Goal: Check status: Check status

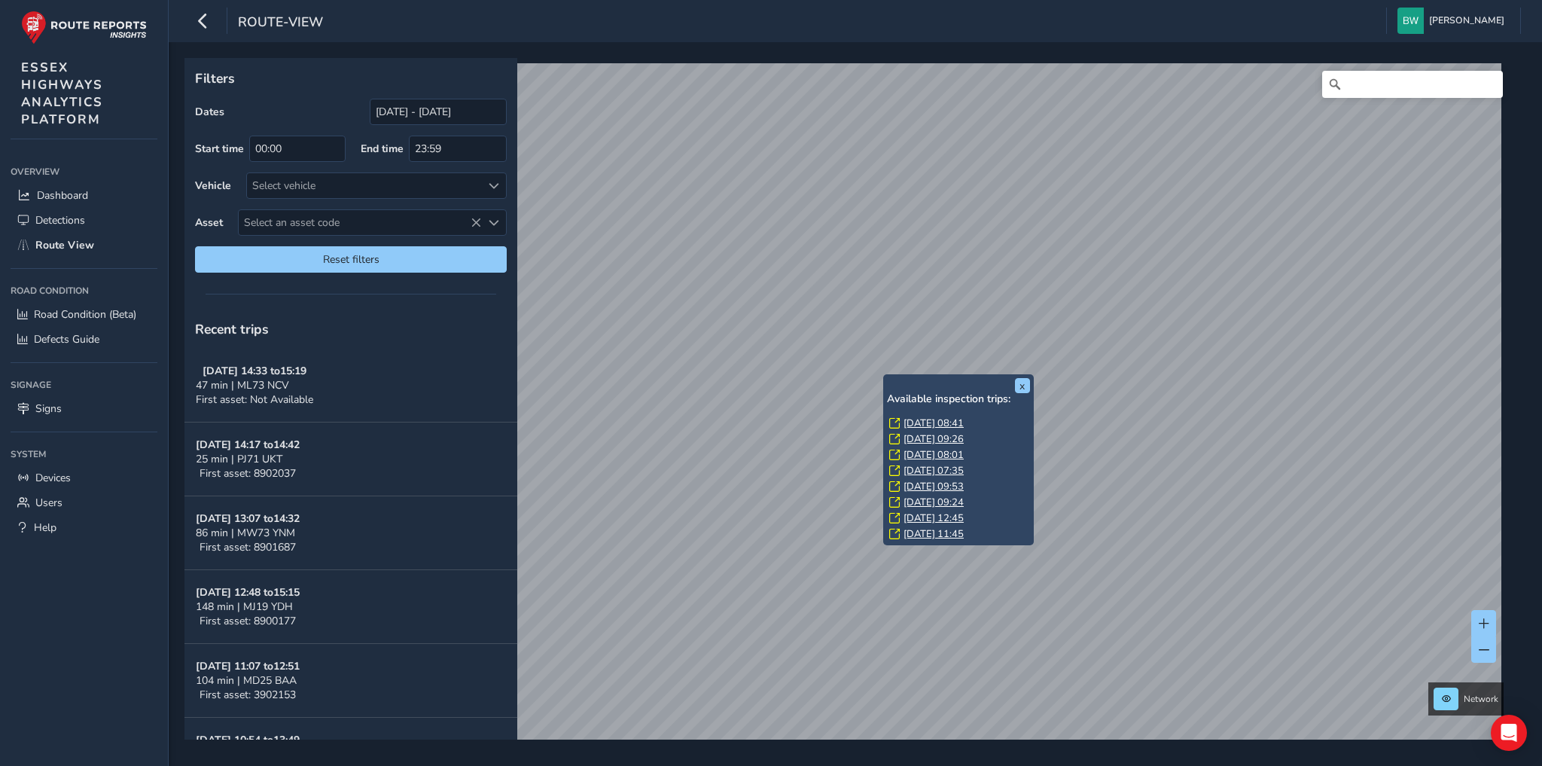
click at [942, 421] on link "[DATE] 08:41" at bounding box center [933, 423] width 60 height 14
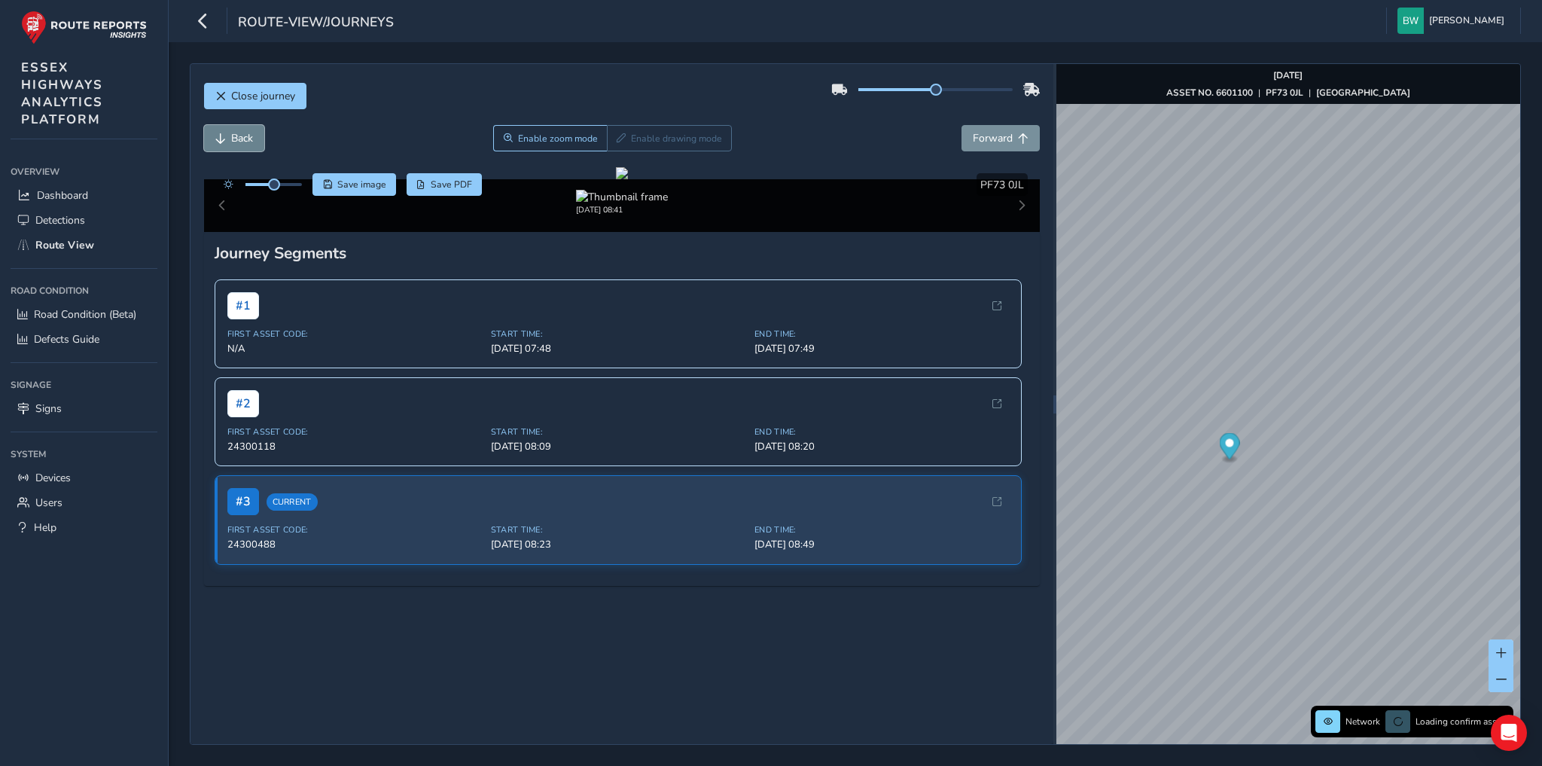
click at [242, 131] on span "Back" at bounding box center [242, 138] width 22 height 14
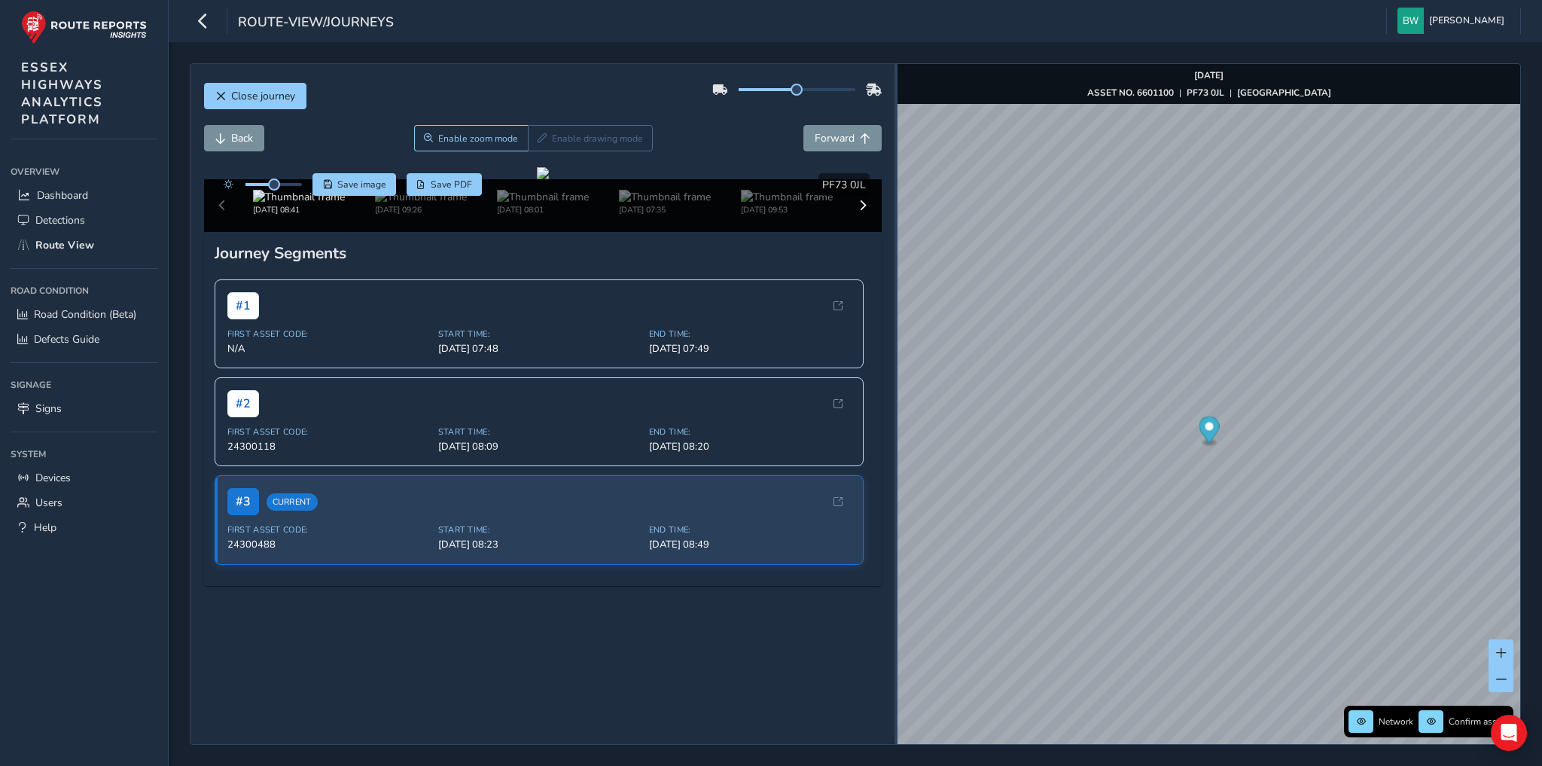
drag, startPoint x: 1054, startPoint y: 452, endPoint x: 895, endPoint y: 437, distance: 159.6
click at [895, 437] on div at bounding box center [895, 404] width 3 height 680
click at [819, 134] on span "Forward" at bounding box center [834, 138] width 40 height 14
